Goal: Transaction & Acquisition: Download file/media

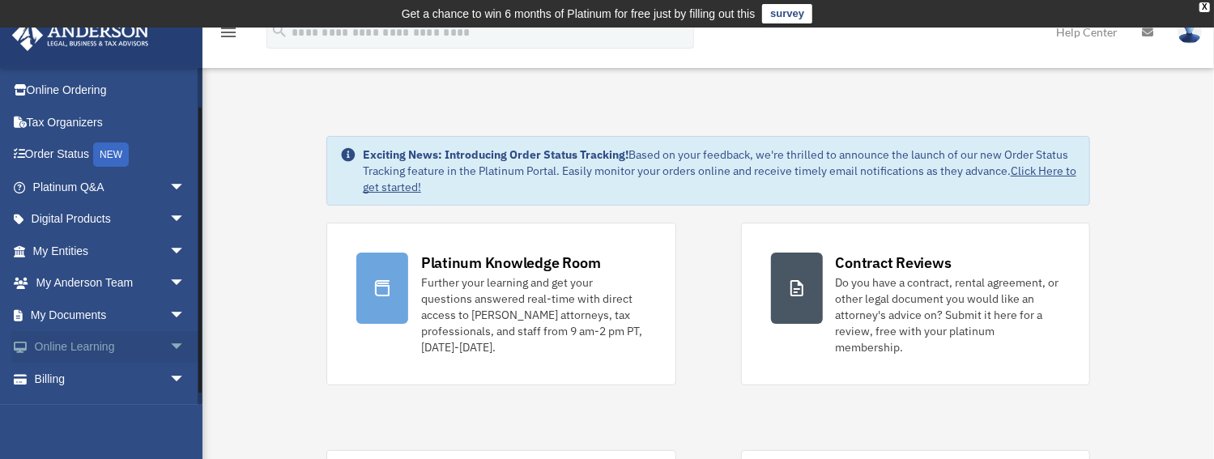
scroll to position [54, 0]
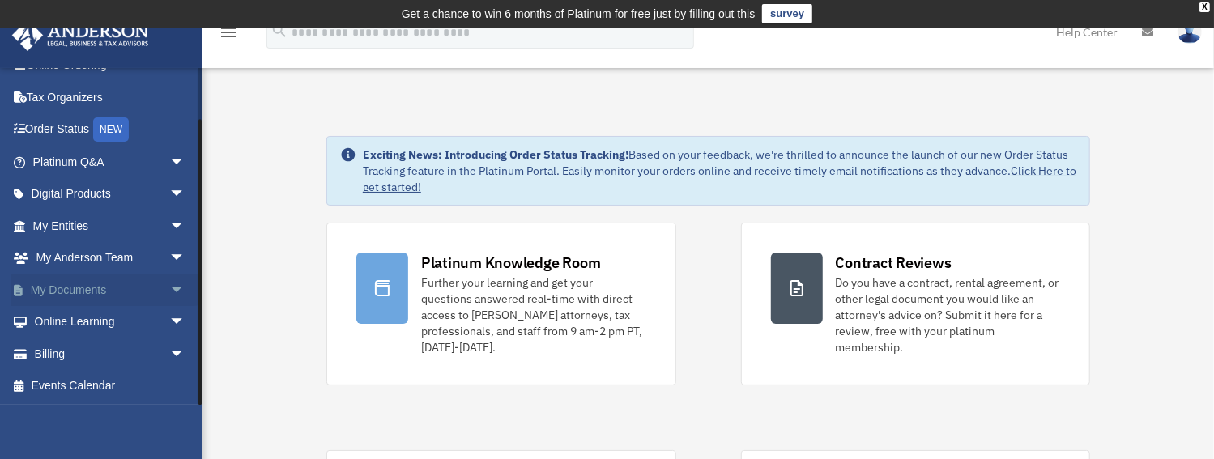
click at [79, 284] on link "My Documents arrow_drop_down" at bounding box center [110, 290] width 198 height 32
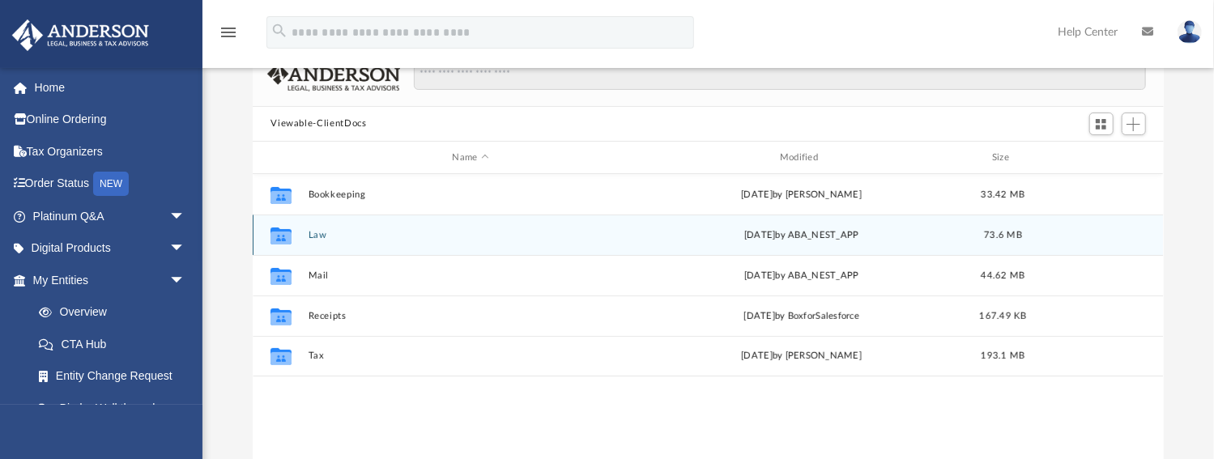
scroll to position [138, 0]
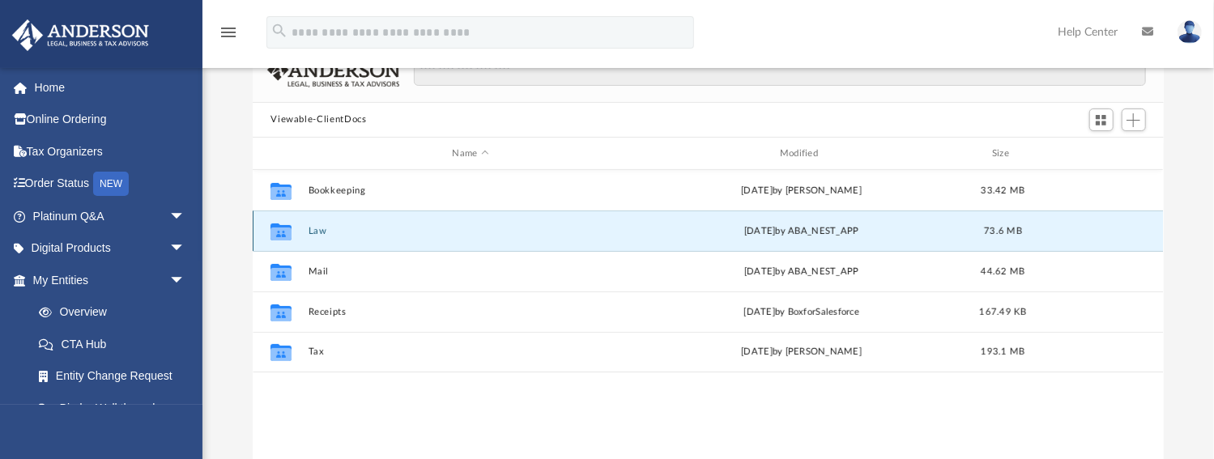
click at [324, 227] on button "Law" at bounding box center [471, 231] width 324 height 11
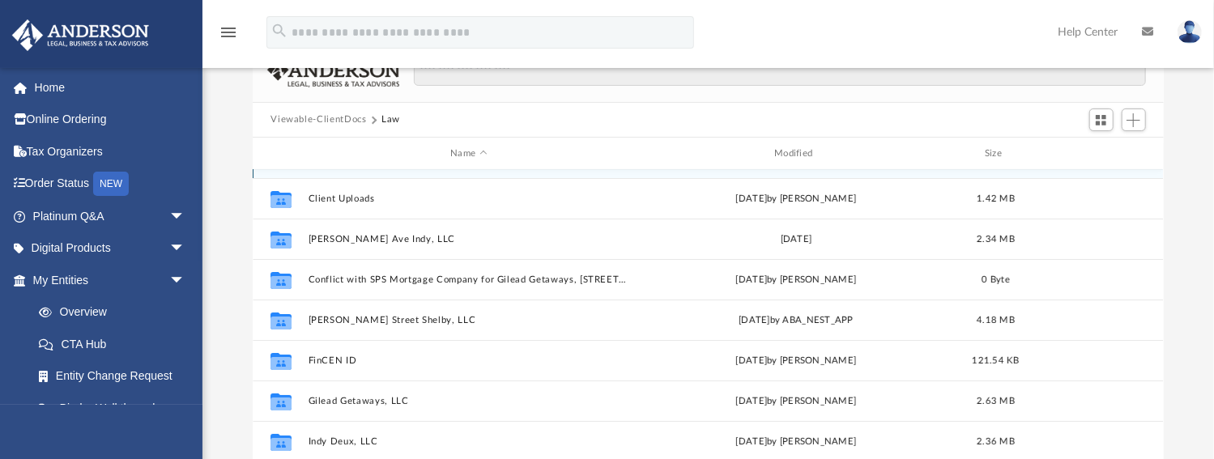
scroll to position [46, 0]
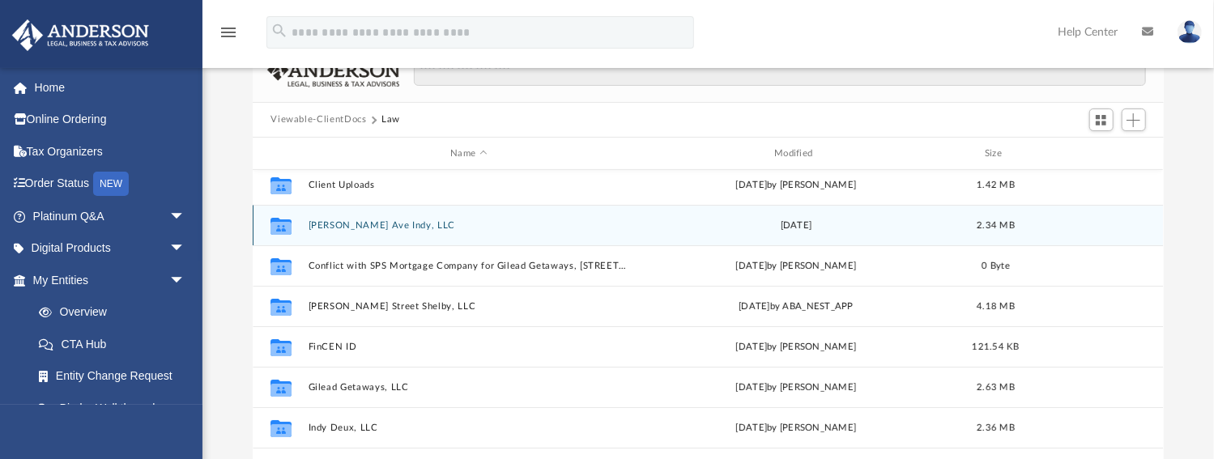
click at [342, 222] on button "[PERSON_NAME] Ave Indy, LLC" at bounding box center [469, 225] width 321 height 11
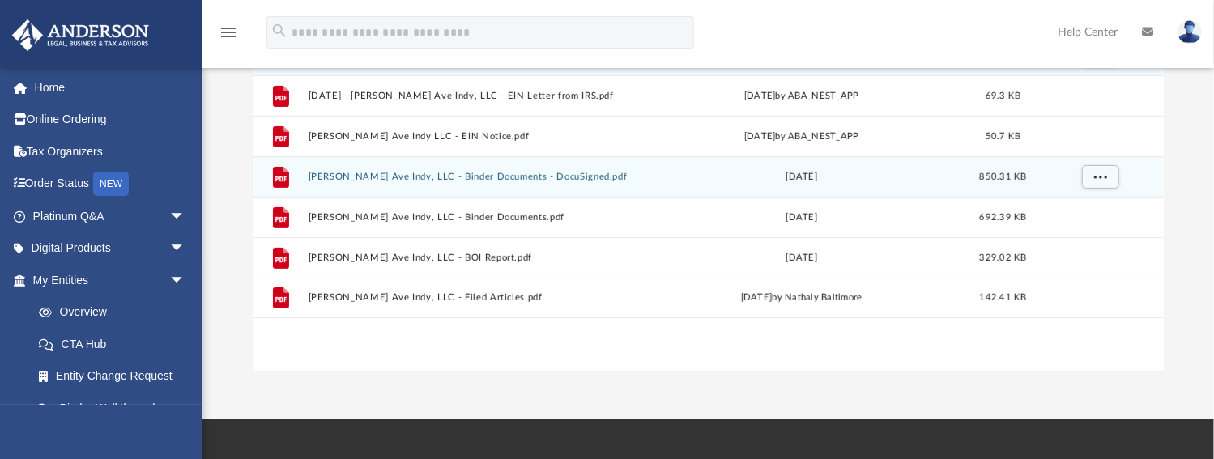
scroll to position [277, 0]
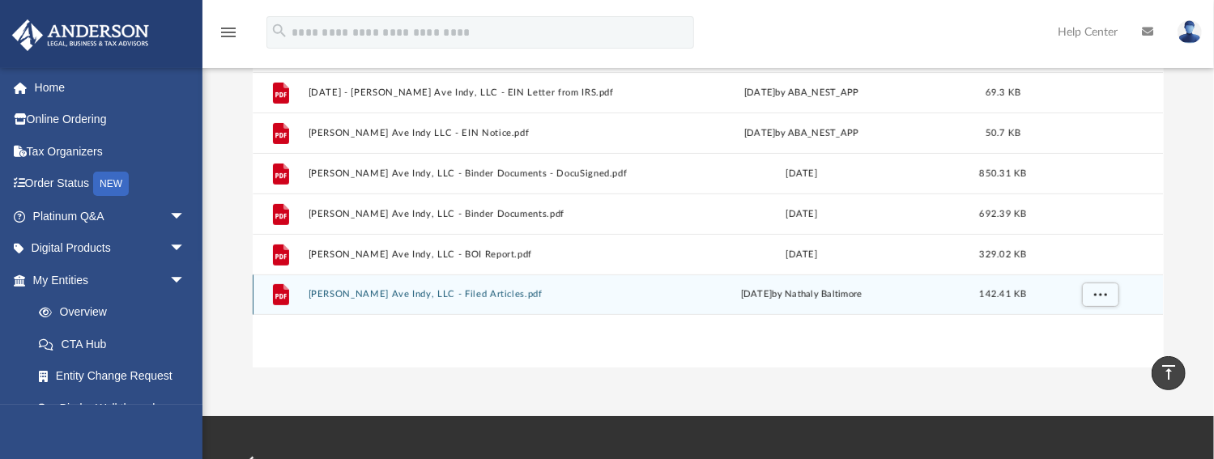
click at [451, 290] on button "[PERSON_NAME] Ave Indy, LLC - Filed Articles.pdf" at bounding box center [471, 295] width 324 height 11
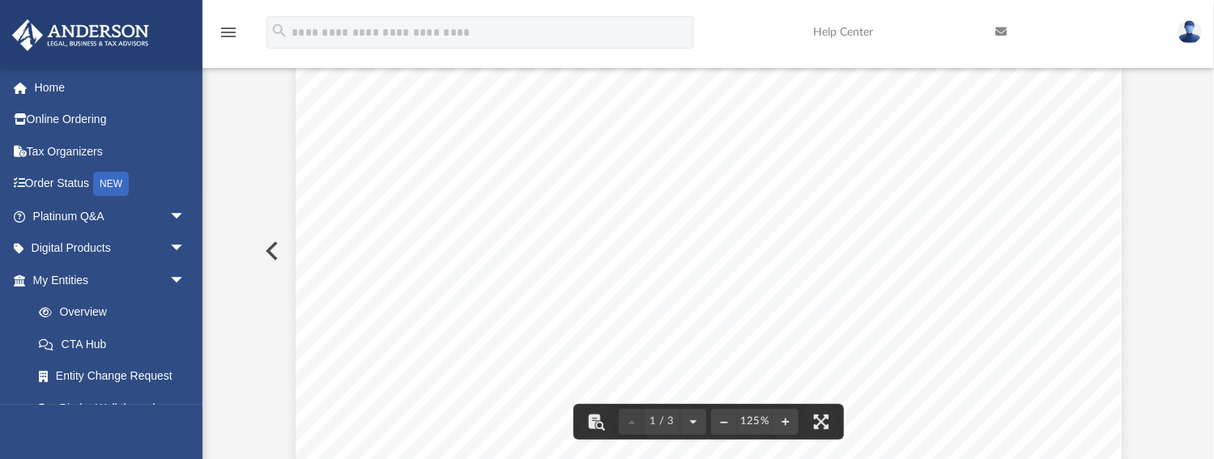
scroll to position [0, 0]
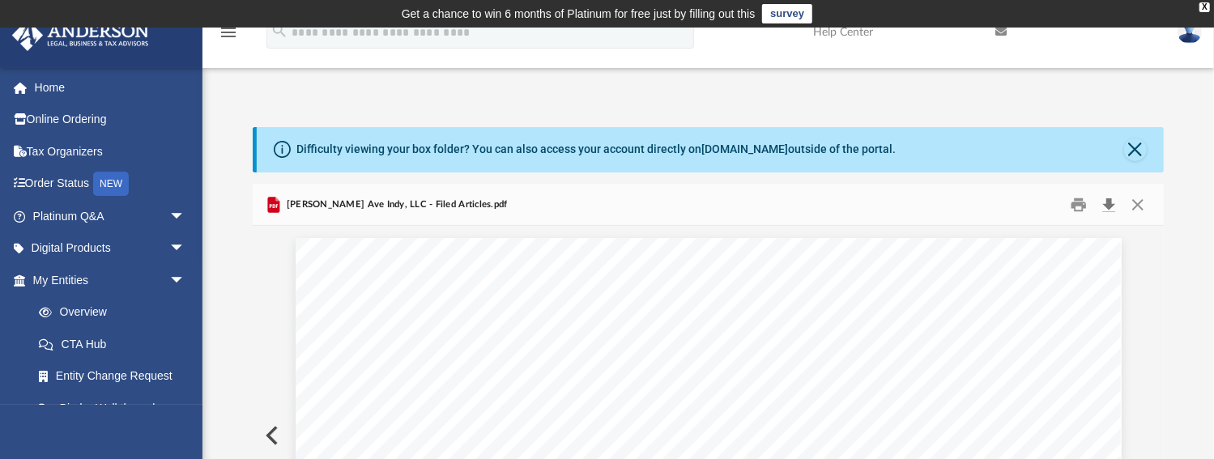
click at [1112, 199] on button "Download" at bounding box center [1109, 204] width 29 height 25
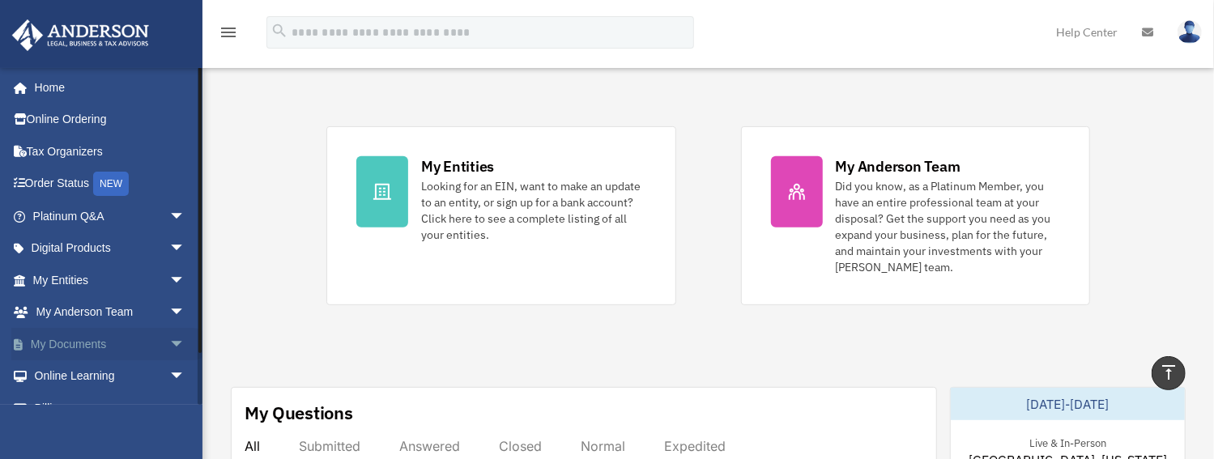
click at [79, 341] on link "My Documents arrow_drop_down" at bounding box center [110, 344] width 198 height 32
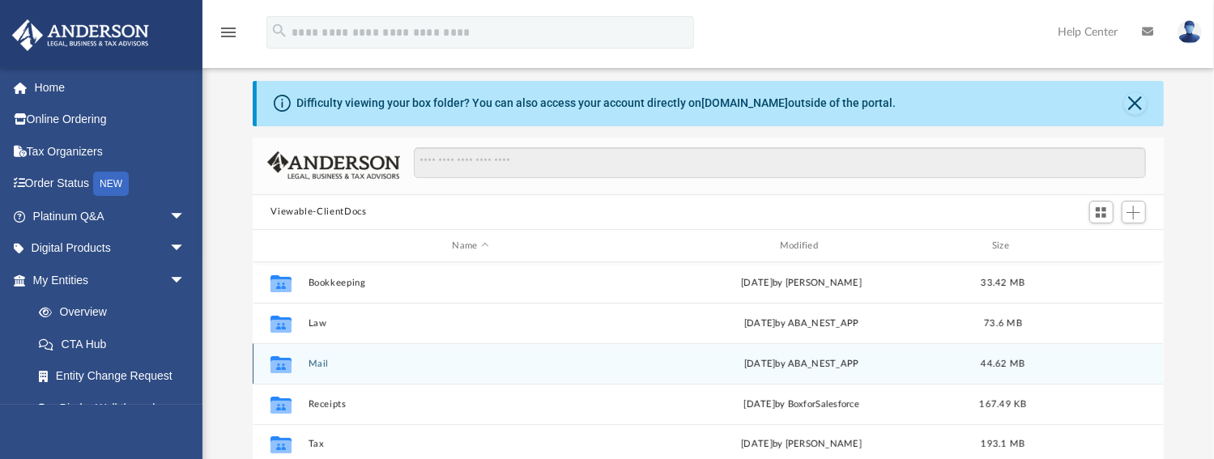
scroll to position [92, 0]
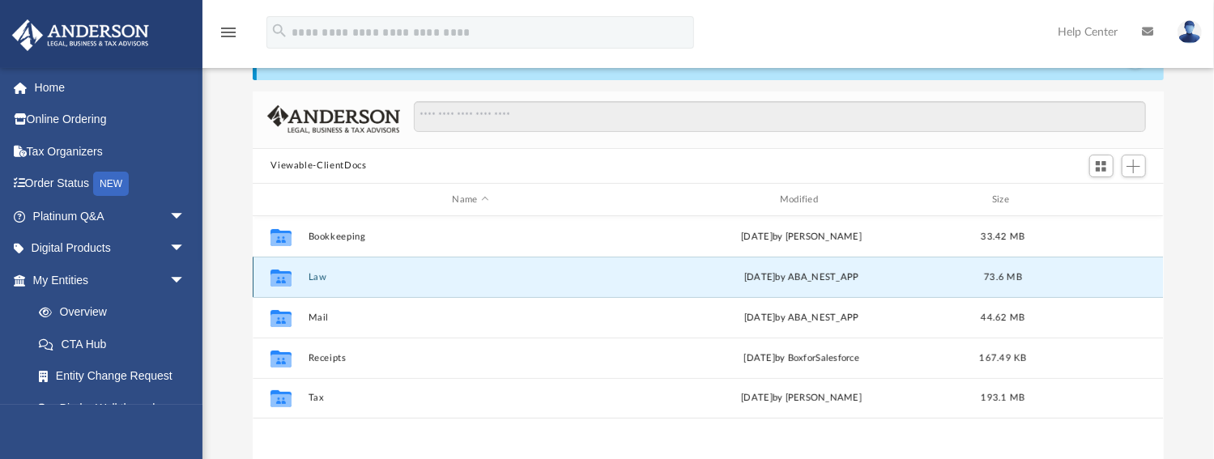
click at [320, 274] on button "Law" at bounding box center [471, 277] width 324 height 11
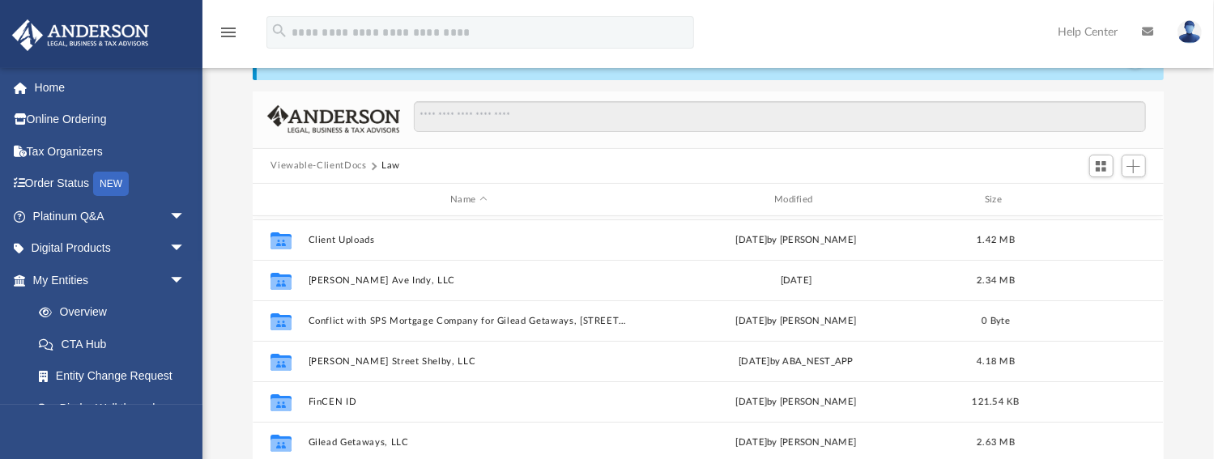
scroll to position [0, 0]
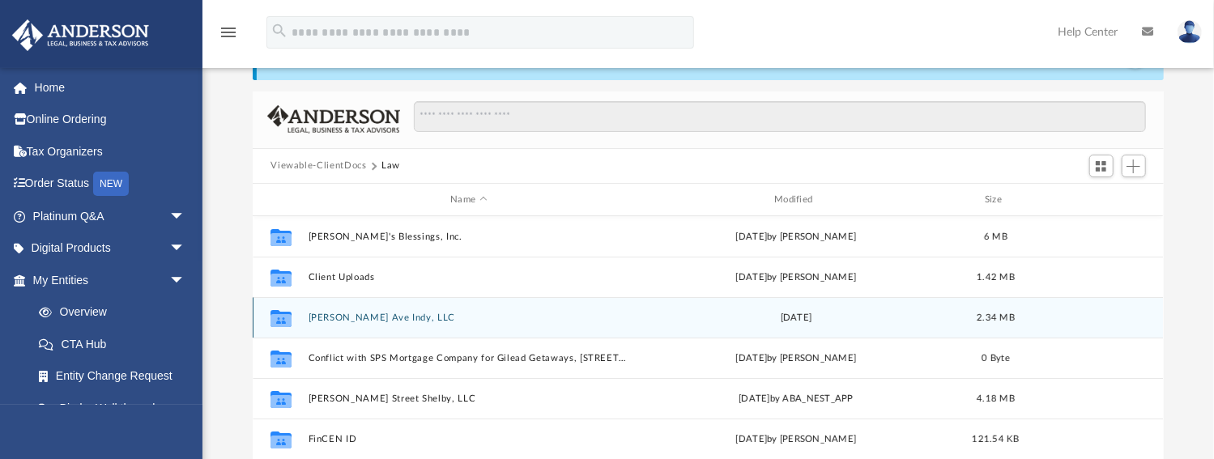
click at [357, 313] on button "[PERSON_NAME] Ave Indy, LLC" at bounding box center [469, 318] width 321 height 11
